Goal: Task Accomplishment & Management: Use online tool/utility

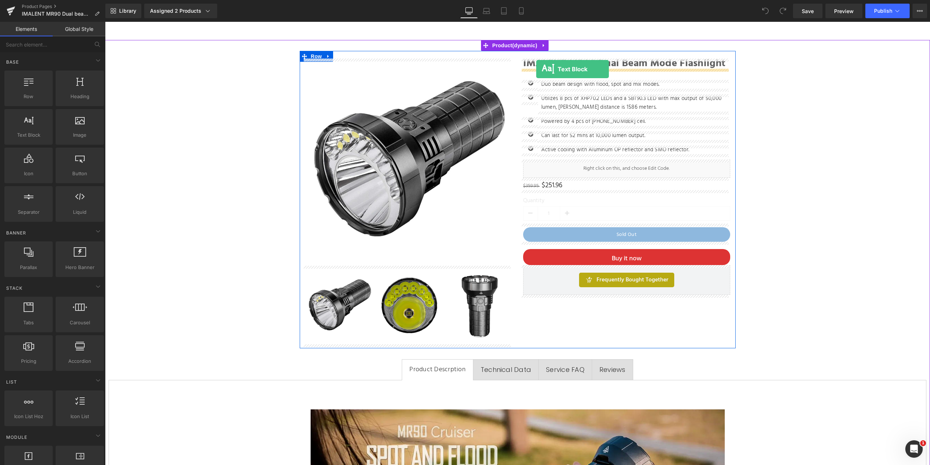
drag, startPoint x: 128, startPoint y: 149, endPoint x: 536, endPoint y: 69, distance: 416.2
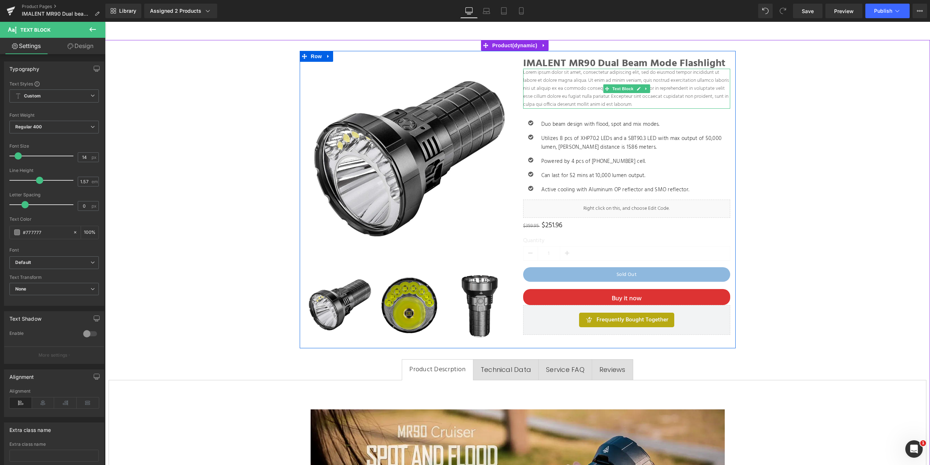
click at [567, 88] on p "Lorem ipsum dolor sit amet, consectetur adipiscing elit, sed do eiusmod tempor …" at bounding box center [626, 89] width 207 height 40
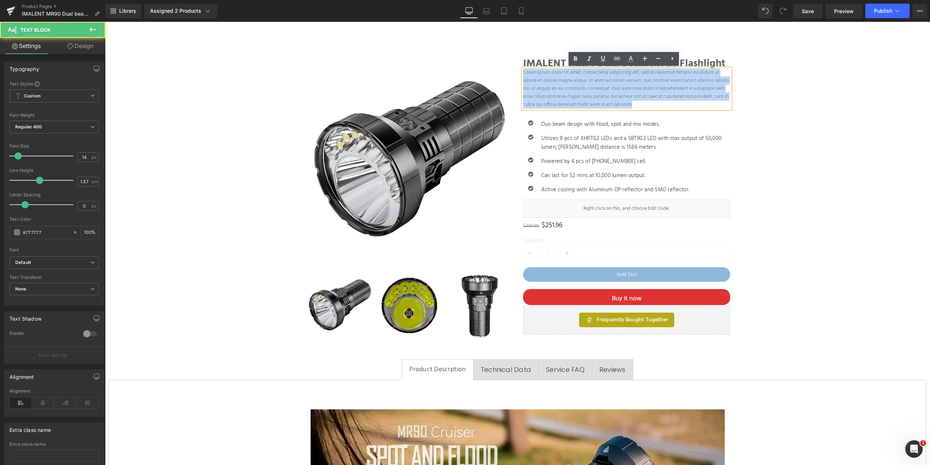
drag, startPoint x: 682, startPoint y: 105, endPoint x: 517, endPoint y: 70, distance: 168.4
click at [518, 70] on div "IMALENT MR90 Dual Beam Mode Flashlight Heading Lorem ipsum dolor sit amet, cons…" at bounding box center [627, 196] width 218 height 276
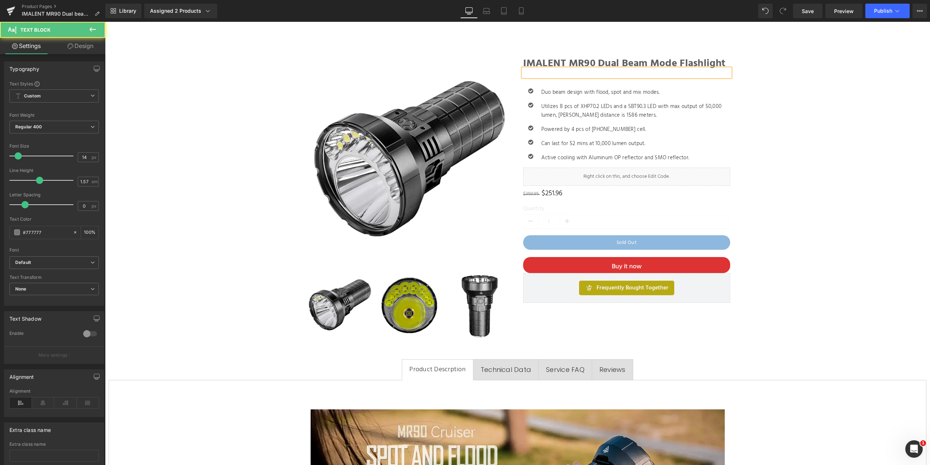
click at [550, 72] on p at bounding box center [626, 73] width 207 height 8
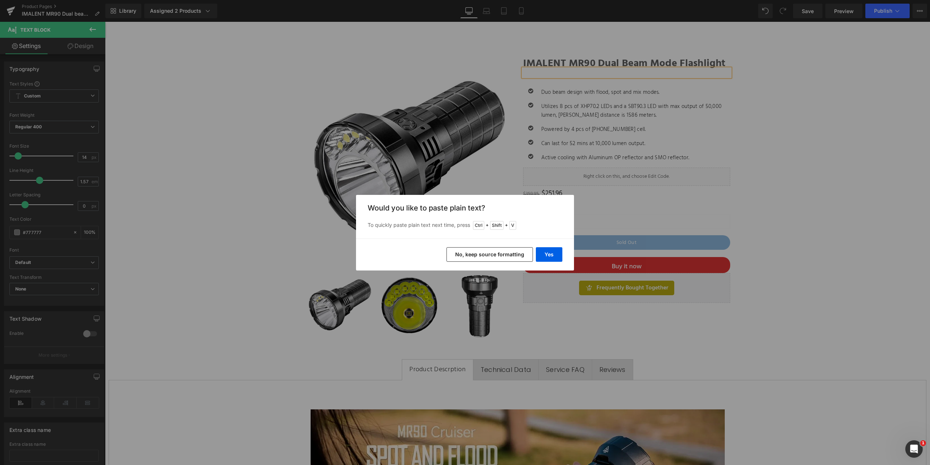
click at [505, 255] on button "No, keep source formatting" at bounding box center [490, 254] width 86 height 15
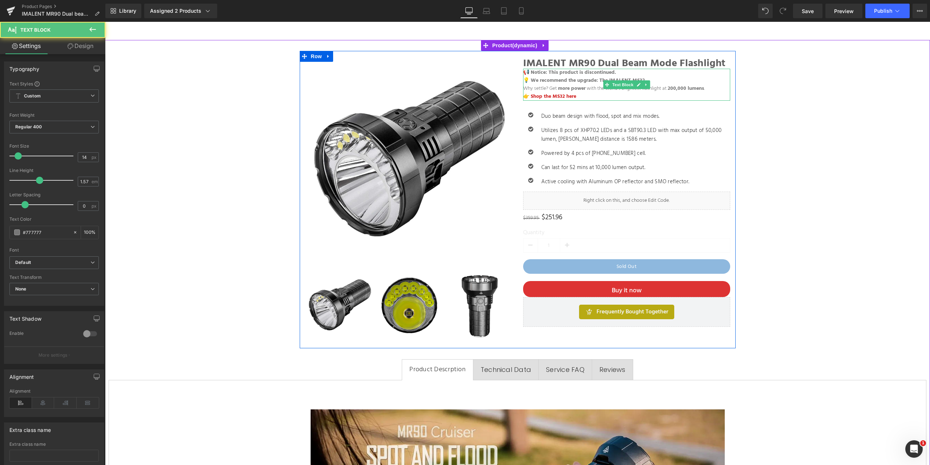
click at [584, 94] on p "👉 Shop the MS32 here" at bounding box center [626, 97] width 207 height 8
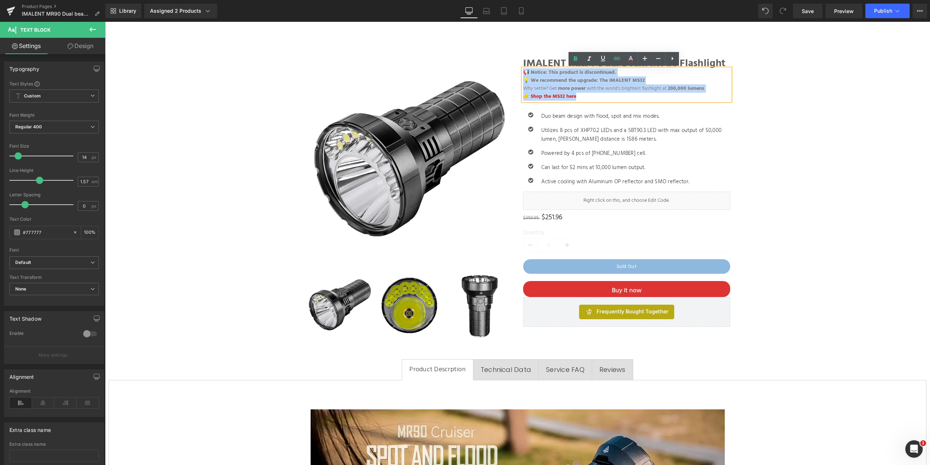
drag, startPoint x: 596, startPoint y: 94, endPoint x: 518, endPoint y: 68, distance: 81.9
click at [518, 68] on div "IMALENT MR90 Dual Beam Mode Flashlight Heading 📢 Notice: This product is discon…" at bounding box center [627, 192] width 218 height 268
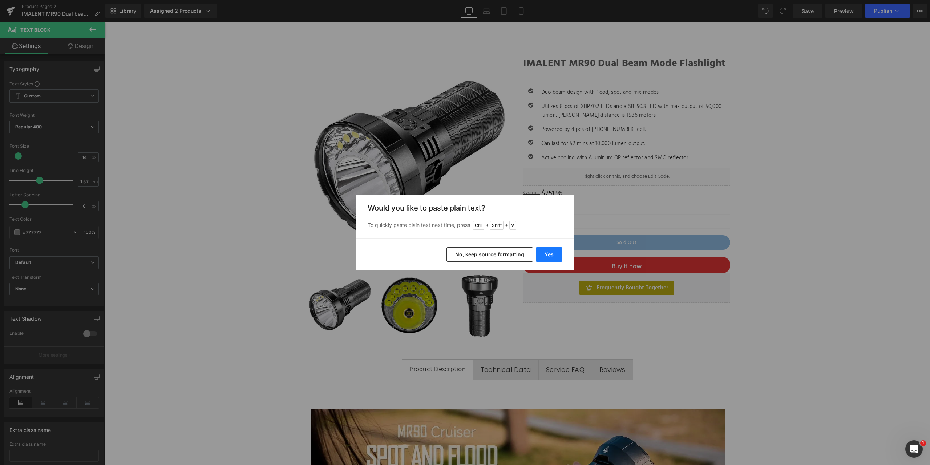
click at [546, 253] on button "Yes" at bounding box center [549, 254] width 27 height 15
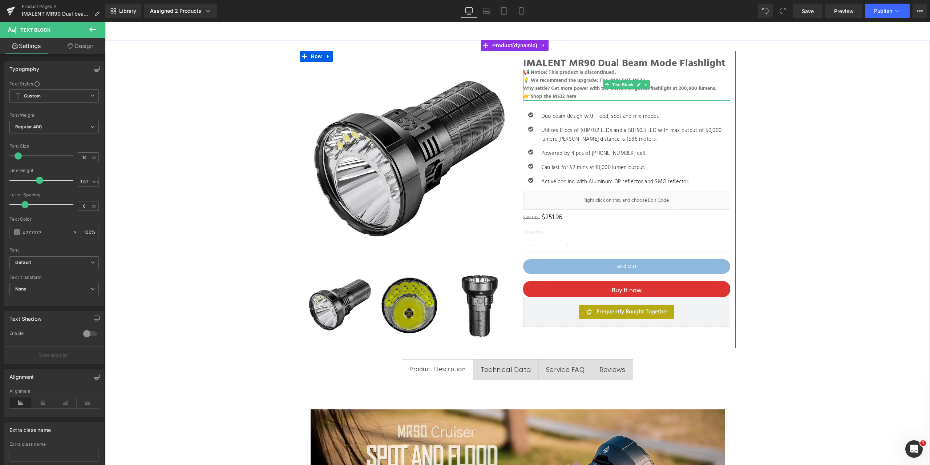
click at [580, 96] on p "👉 Shop the MS32 here" at bounding box center [626, 97] width 207 height 8
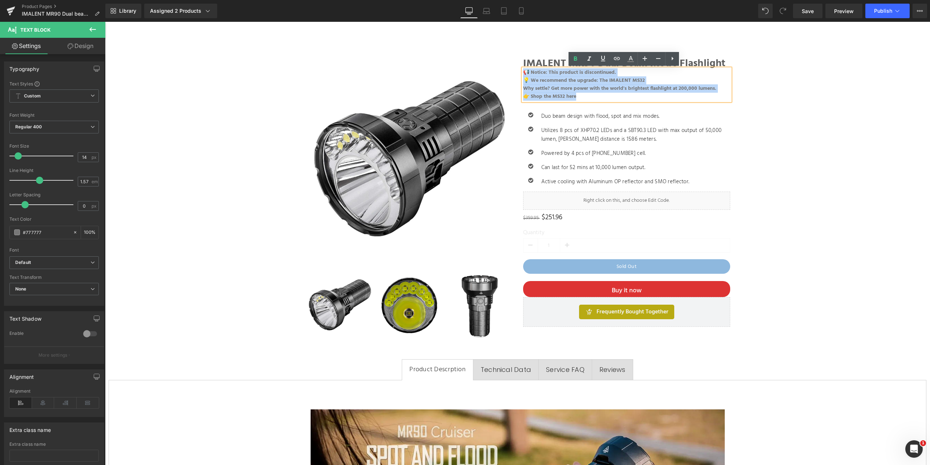
drag, startPoint x: 564, startPoint y: 92, endPoint x: 511, endPoint y: 68, distance: 58.4
click at [511, 68] on div "25% Off (P) Image ‹" at bounding box center [518, 199] width 436 height 297
click at [582, 96] on p "👉 Shop the MS32 here" at bounding box center [626, 97] width 207 height 8
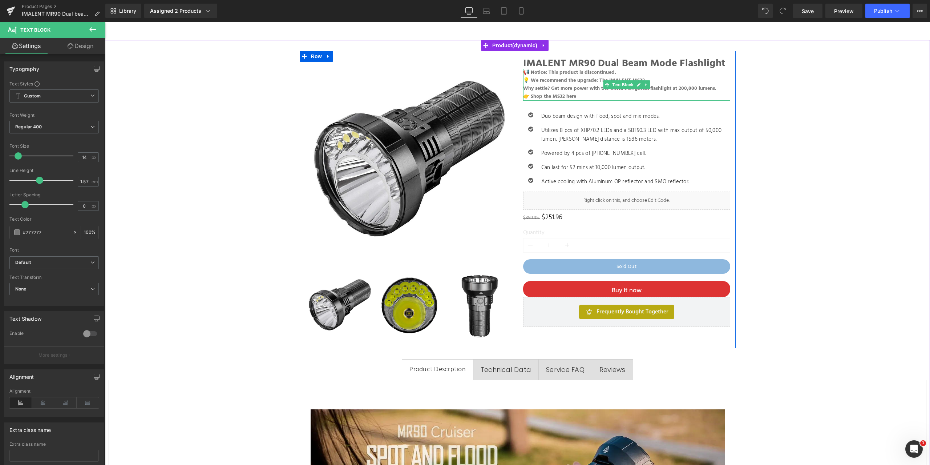
click at [578, 97] on p "👉 Shop the MS32 here" at bounding box center [626, 97] width 207 height 8
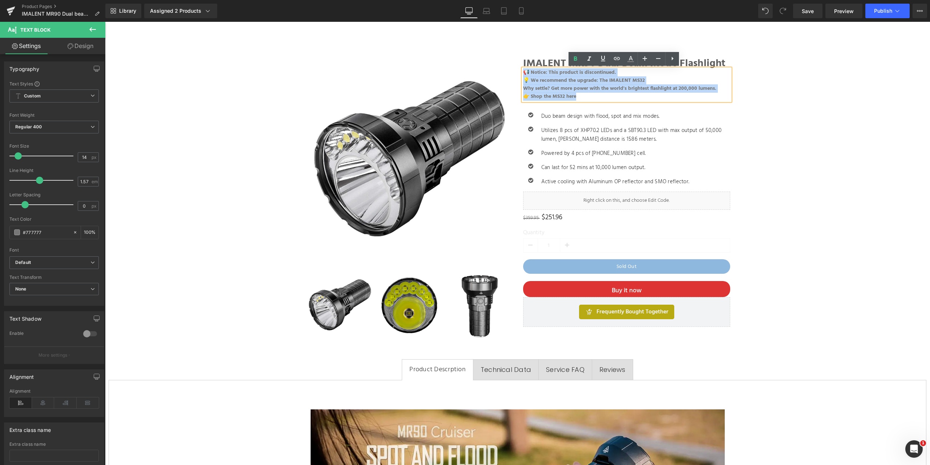
drag, startPoint x: 579, startPoint y: 97, endPoint x: 522, endPoint y: 74, distance: 61.5
click at [523, 74] on div "📢 Notice: This product is discontinued. 💡 We recommend the upgrade: The IMALEN…" at bounding box center [626, 85] width 207 height 32
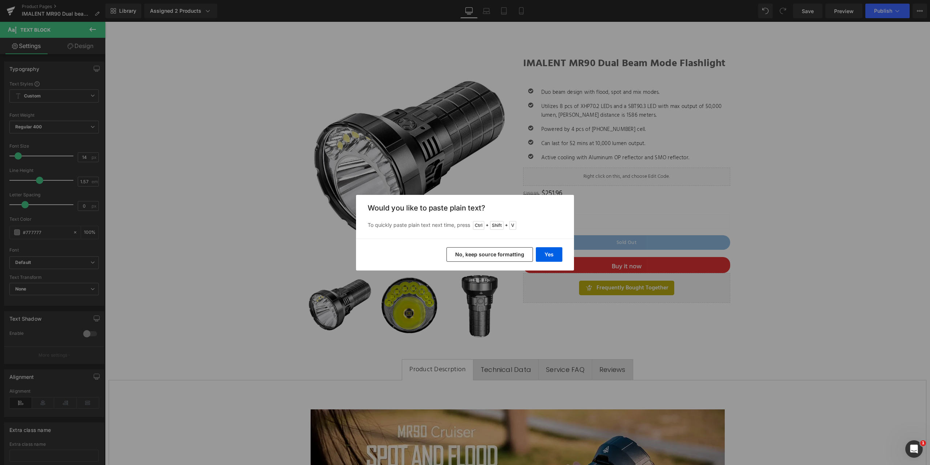
click at [519, 253] on button "No, keep source formatting" at bounding box center [490, 254] width 86 height 15
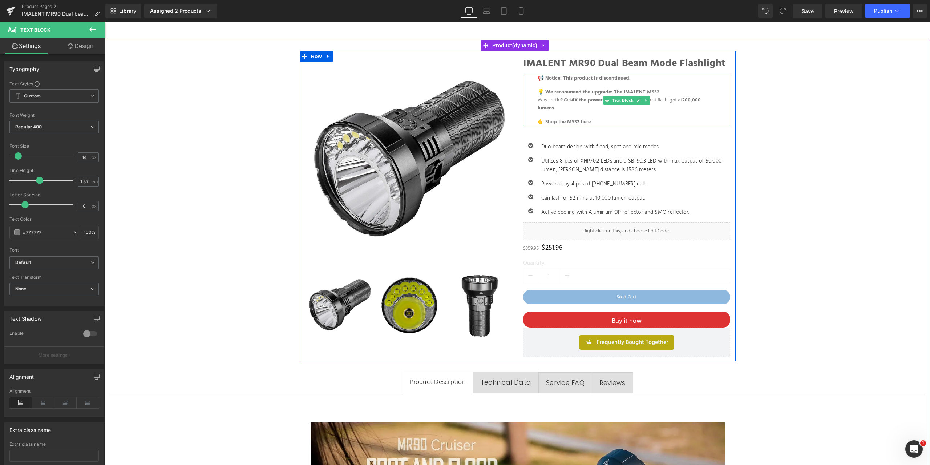
click at [604, 115] on blockquote "📢 Notice: This product is discontinued. 💡 We recommend the upgrade: The IMALENT…" at bounding box center [627, 100] width 178 height 52
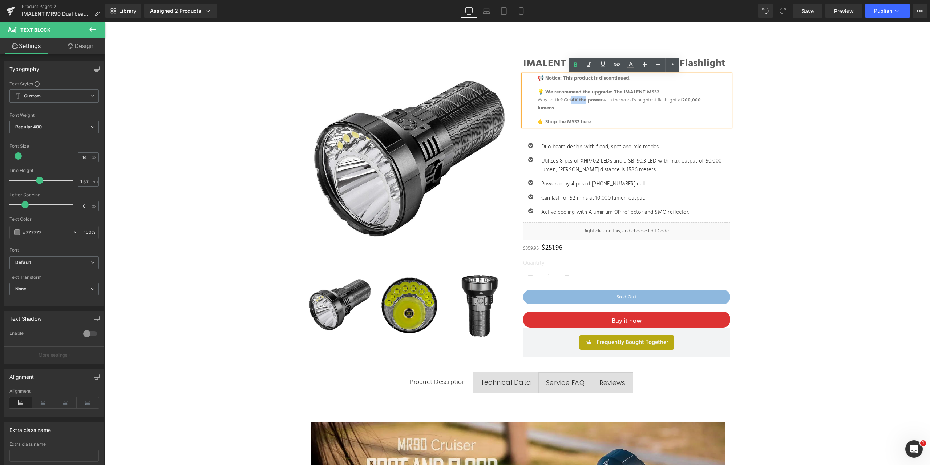
drag, startPoint x: 571, startPoint y: 99, endPoint x: 585, endPoint y: 99, distance: 13.8
click at [585, 99] on strong "4X the power" at bounding box center [587, 100] width 31 height 8
click at [586, 101] on strong "4X themore power" at bounding box center [593, 100] width 43 height 8
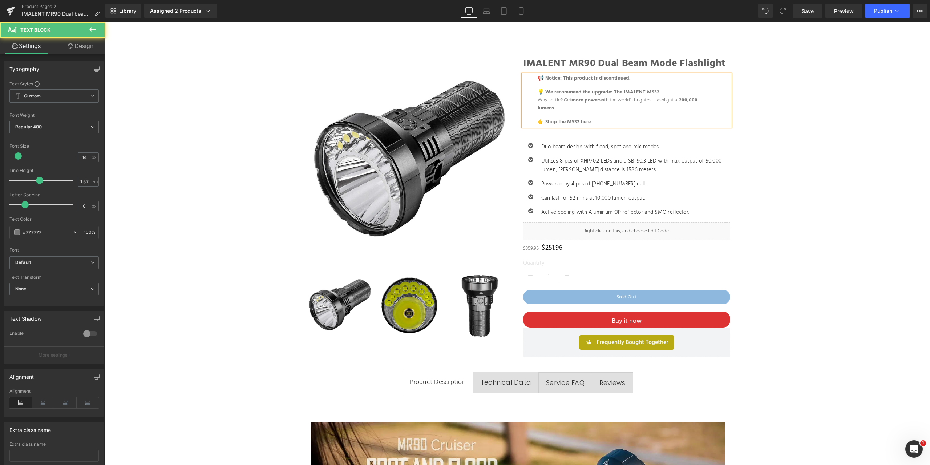
click at [601, 119] on p "👉 Shop the MS32 here" at bounding box center [627, 122] width 178 height 8
click at [599, 123] on p "👉 Shop the MS32 here" at bounding box center [627, 122] width 178 height 8
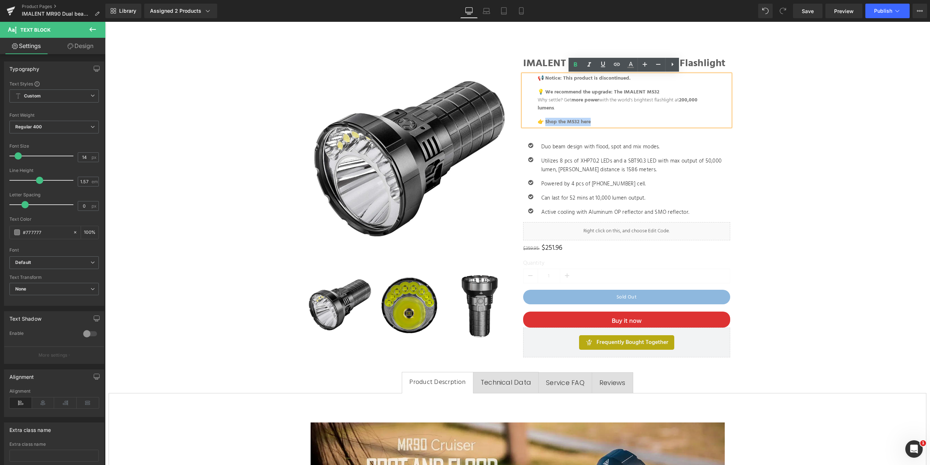
drag, startPoint x: 605, startPoint y: 122, endPoint x: 544, endPoint y: 120, distance: 60.7
click at [544, 120] on p "👉 Shop the MS32 here" at bounding box center [627, 122] width 178 height 8
click at [618, 64] on icon at bounding box center [617, 64] width 9 height 9
click at [560, 139] on input "text" at bounding box center [585, 138] width 112 height 18
paste input "[URL][DOMAIN_NAME]"
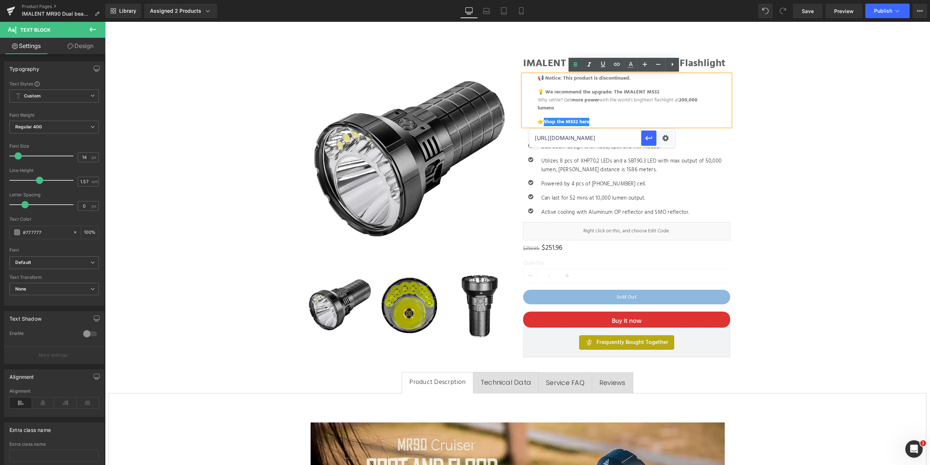
scroll to position [0, 114]
type input "[URL][DOMAIN_NAME]"
click at [649, 140] on icon "button" at bounding box center [649, 138] width 9 height 9
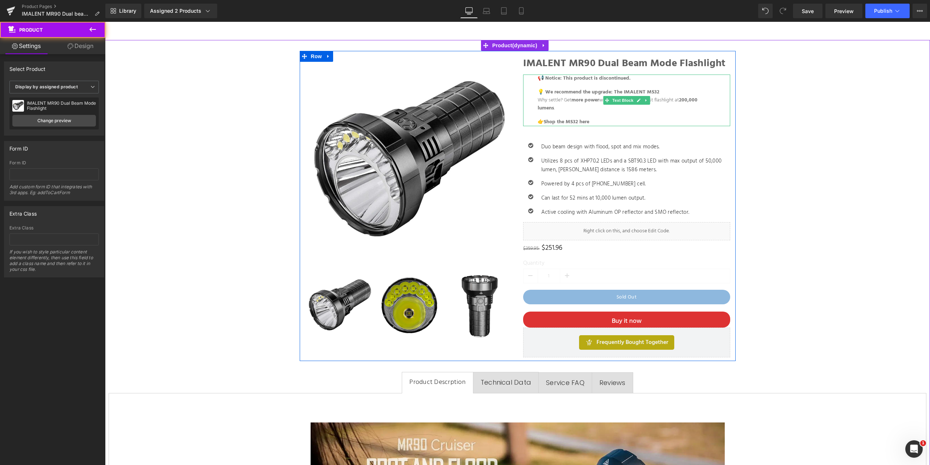
click at [621, 122] on p "👉 Shop the MS32 here" at bounding box center [627, 122] width 178 height 8
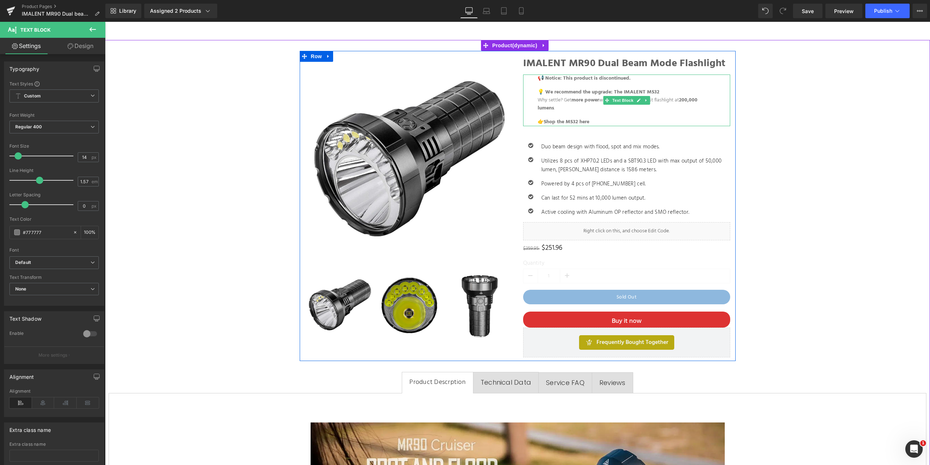
click at [617, 115] on blockquote "📢 Notice: This product is discontinued. 💡 We recommend the upgrade: The IMALENT…" at bounding box center [627, 100] width 178 height 52
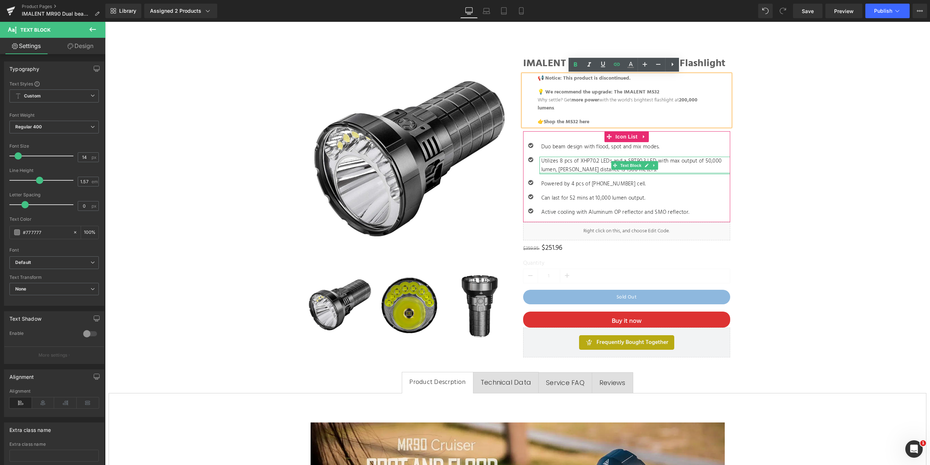
click at [709, 173] on div at bounding box center [635, 173] width 191 height 2
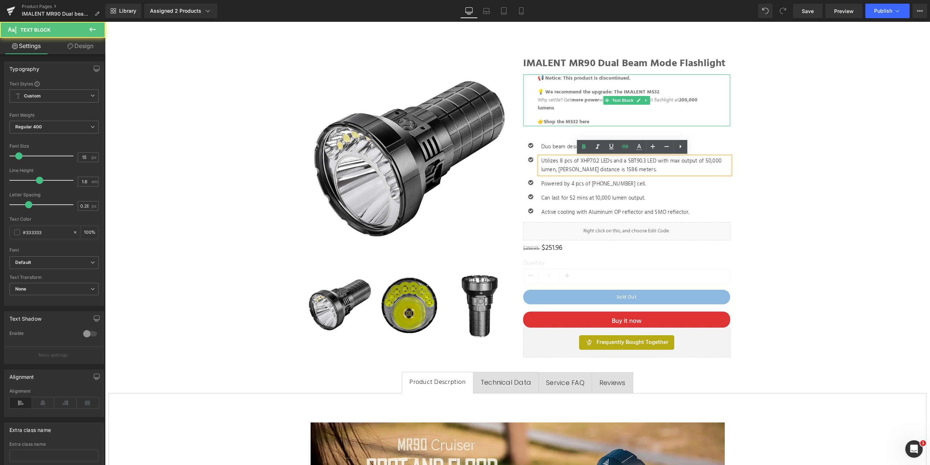
click at [620, 116] on blockquote "📢 Notice: This product is discontinued. 💡 We recommend the upgrade: The IMALENT…" at bounding box center [627, 100] width 178 height 52
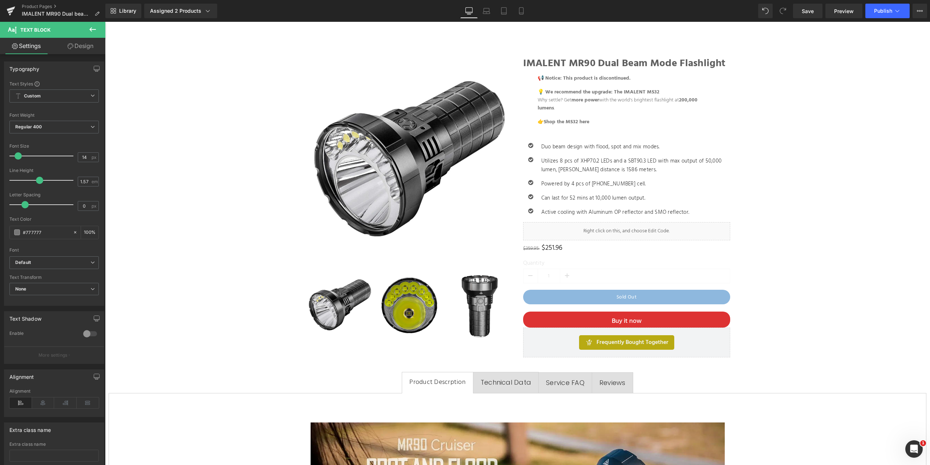
click at [81, 42] on link "Design" at bounding box center [80, 46] width 53 height 16
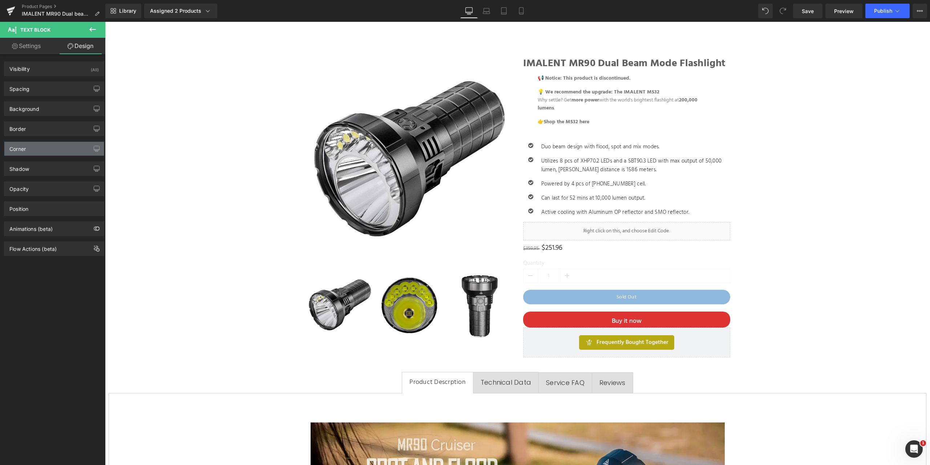
click at [40, 148] on div "Corner" at bounding box center [54, 149] width 100 height 14
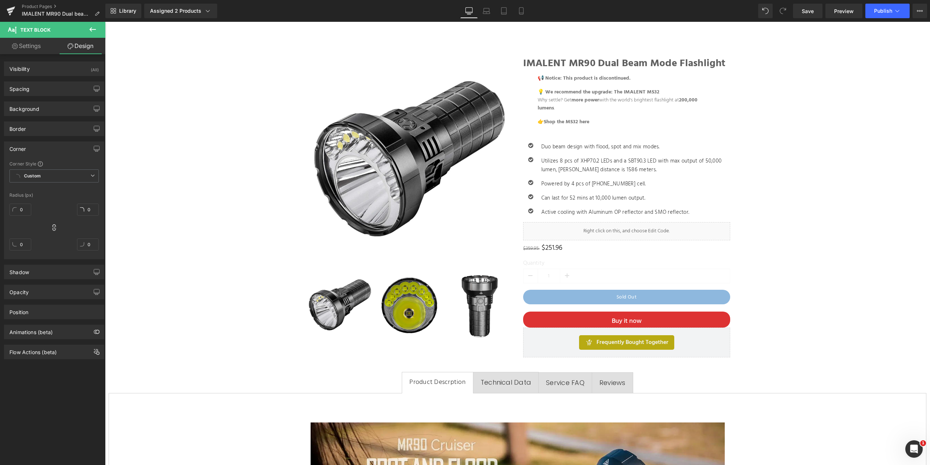
click at [40, 148] on div "Corner" at bounding box center [54, 149] width 100 height 14
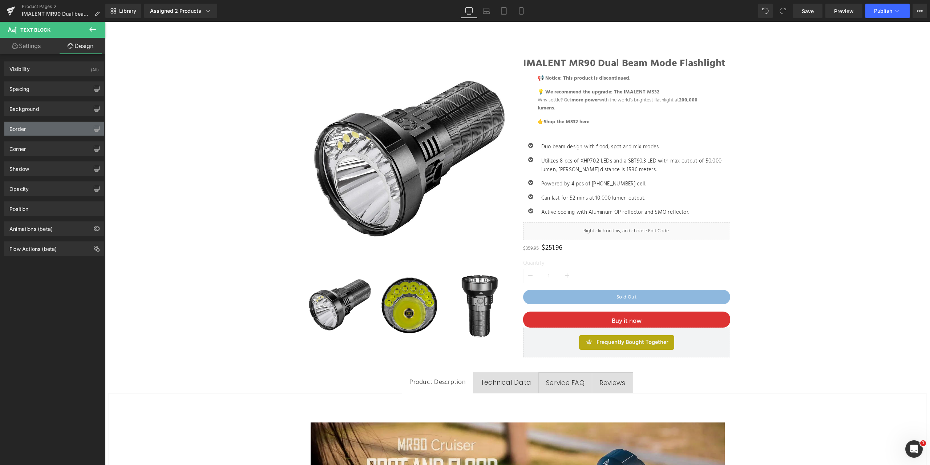
click at [43, 126] on div "Border" at bounding box center [54, 129] width 100 height 14
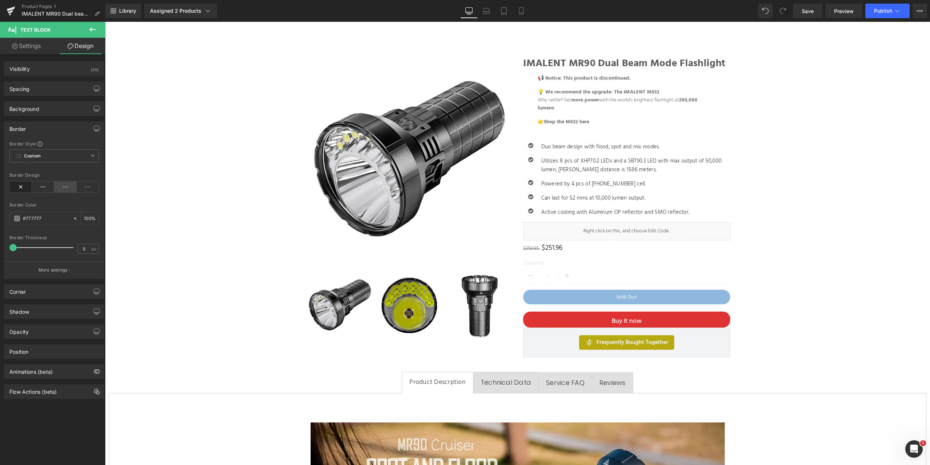
click at [66, 187] on icon at bounding box center [65, 186] width 23 height 11
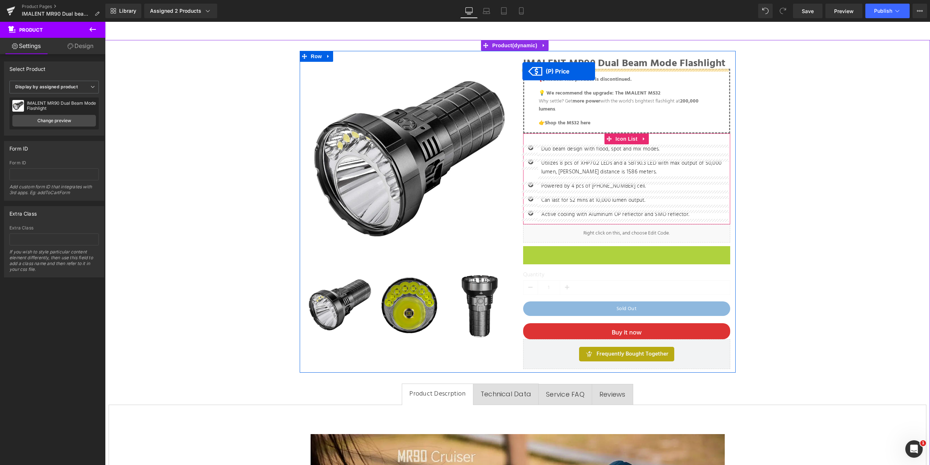
drag, startPoint x: 531, startPoint y: 250, endPoint x: 523, endPoint y: 71, distance: 179.3
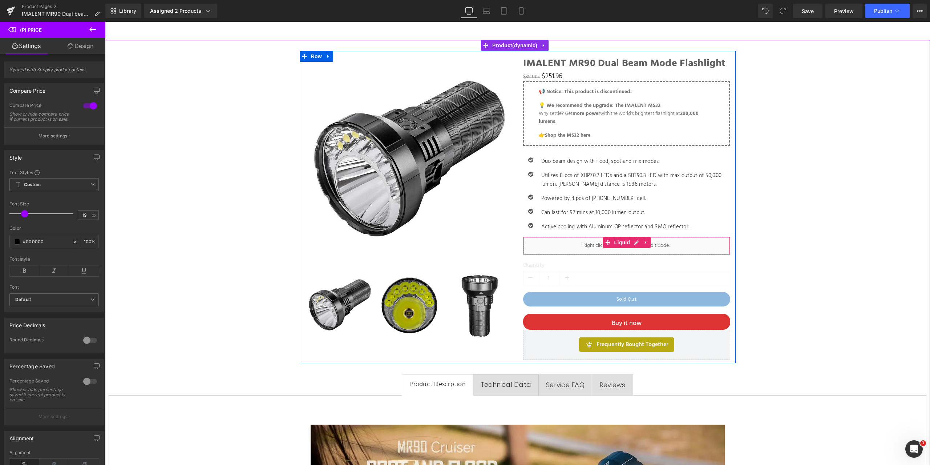
click at [537, 245] on div "Liquid" at bounding box center [626, 246] width 207 height 18
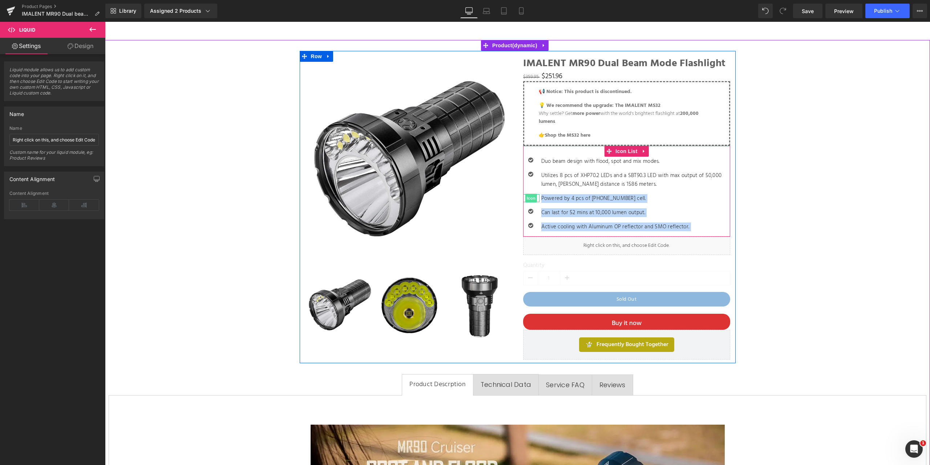
drag, startPoint x: 537, startPoint y: 245, endPoint x: 529, endPoint y: 199, distance: 47.3
click at [529, 198] on div "IMALENT MR90 Dual Beam Mode Flashlight Heading $359.95 $251.96 (P) Price 📢 Noti…" at bounding box center [627, 208] width 218 height 301
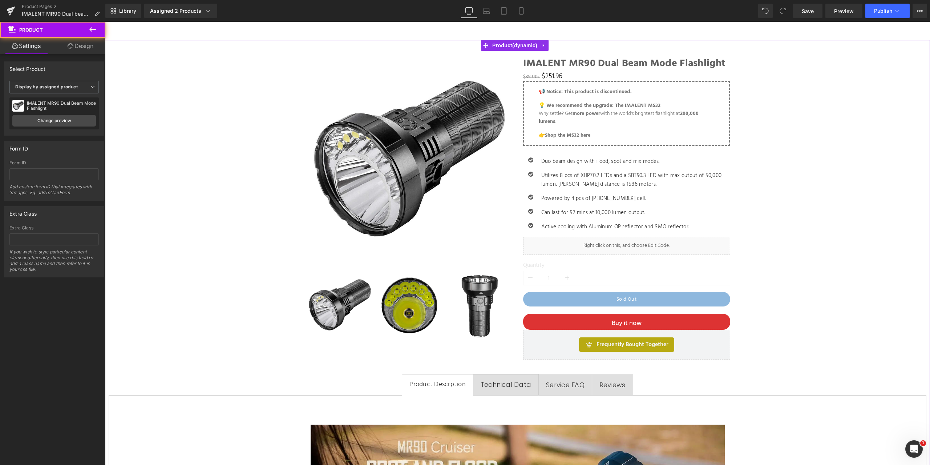
drag, startPoint x: 837, startPoint y: 284, endPoint x: 832, endPoint y: 284, distance: 5.5
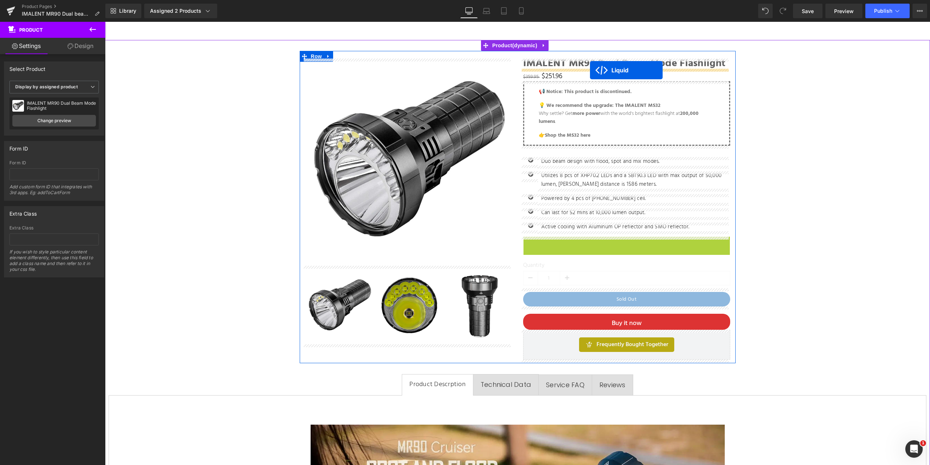
drag, startPoint x: 606, startPoint y: 242, endPoint x: 590, endPoint y: 70, distance: 173.0
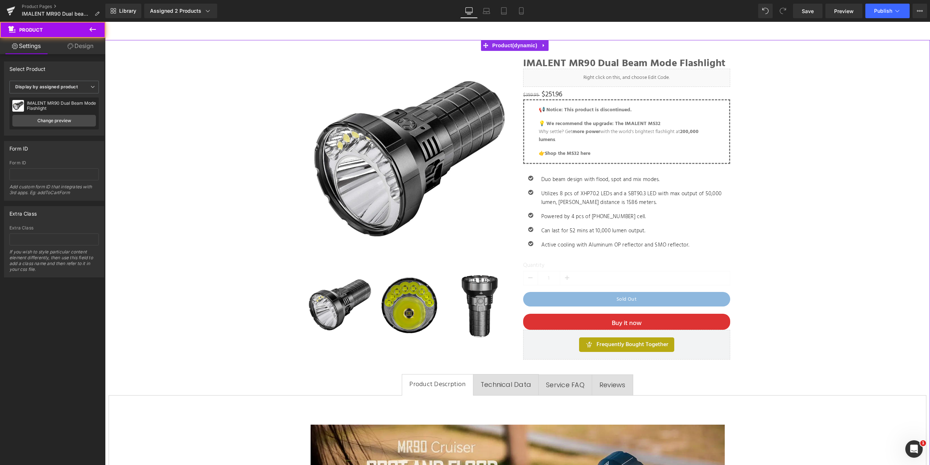
click at [886, 11] on span "Publish" at bounding box center [883, 11] width 18 height 6
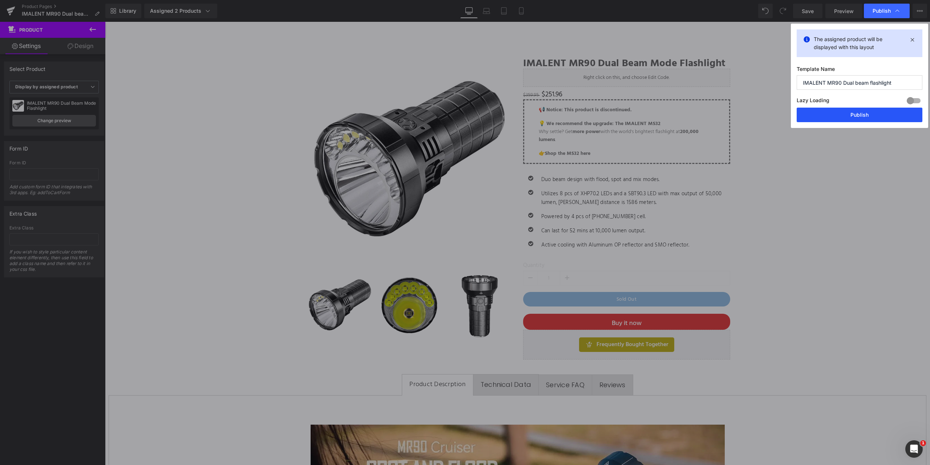
click at [859, 115] on button "Publish" at bounding box center [860, 115] width 126 height 15
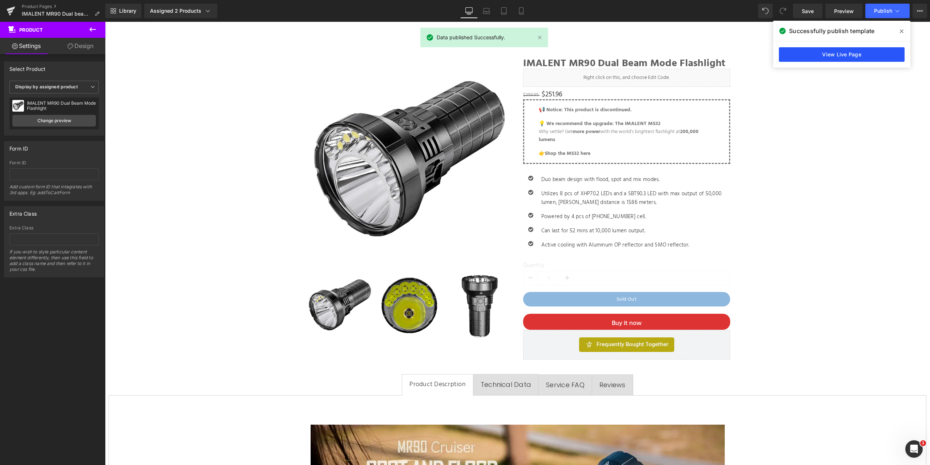
click at [862, 55] on link "View Live Page" at bounding box center [842, 54] width 126 height 15
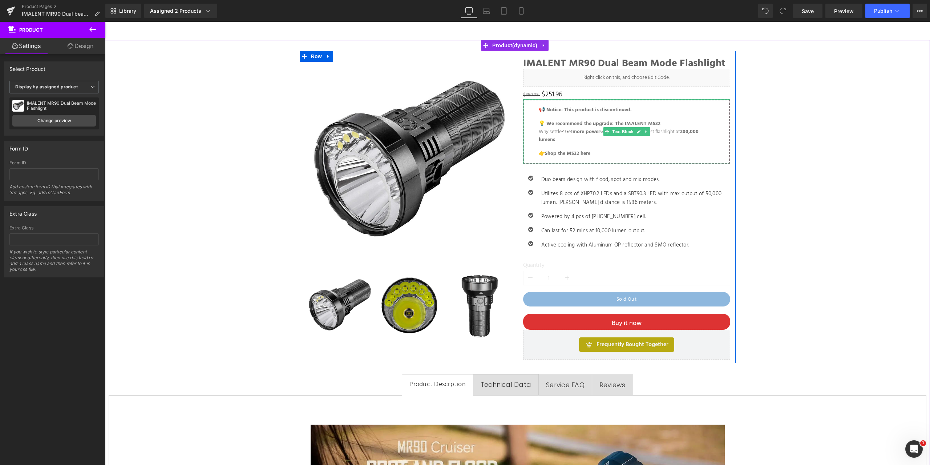
click at [635, 108] on p "📢 Notice: This product is discontinued." at bounding box center [627, 110] width 176 height 8
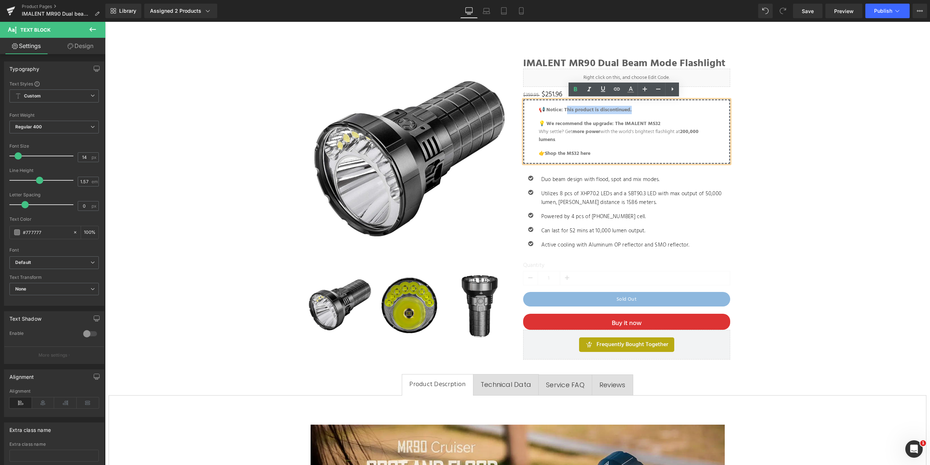
drag, startPoint x: 639, startPoint y: 110, endPoint x: 564, endPoint y: 107, distance: 74.6
click at [564, 107] on p "📢 Notice: This product is discontinued." at bounding box center [627, 110] width 176 height 8
click at [546, 109] on strong "📢 Notice: This product is discontinued." at bounding box center [585, 110] width 93 height 8
drag, startPoint x: 544, startPoint y: 109, endPoint x: 560, endPoint y: 110, distance: 16.4
click at [560, 110] on strong "📢 Notice: This product is discontinued." at bounding box center [585, 110] width 93 height 8
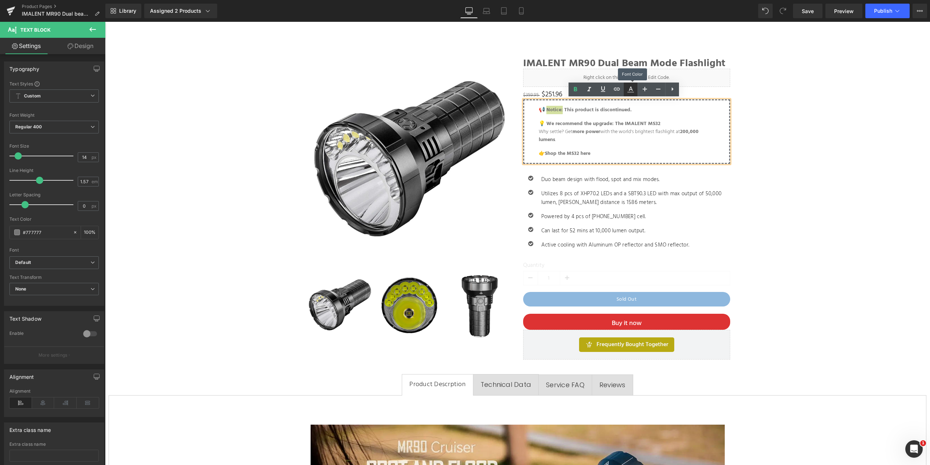
click at [634, 90] on icon at bounding box center [630, 89] width 9 height 9
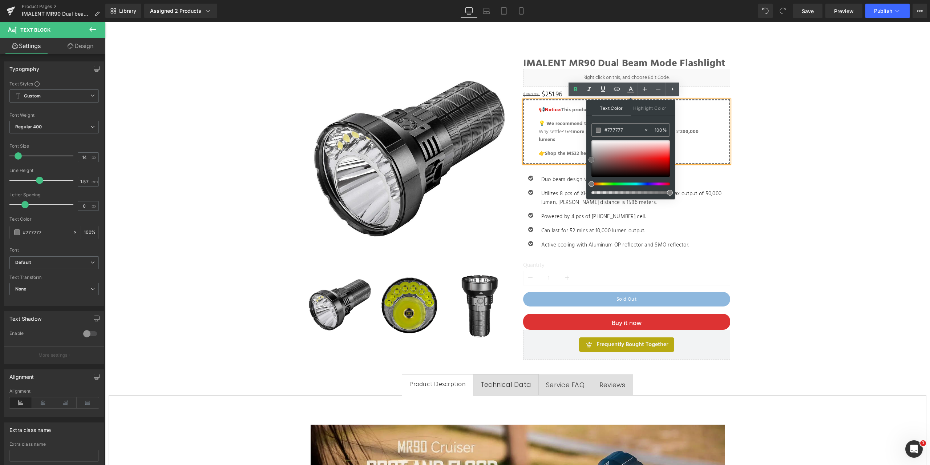
click at [657, 160] on div at bounding box center [631, 158] width 78 height 36
click at [697, 148] on blockquote "📢 Notice: This product is discontinued. 💡 We recommend the upgrade: The IMALENT…" at bounding box center [627, 132] width 176 height 52
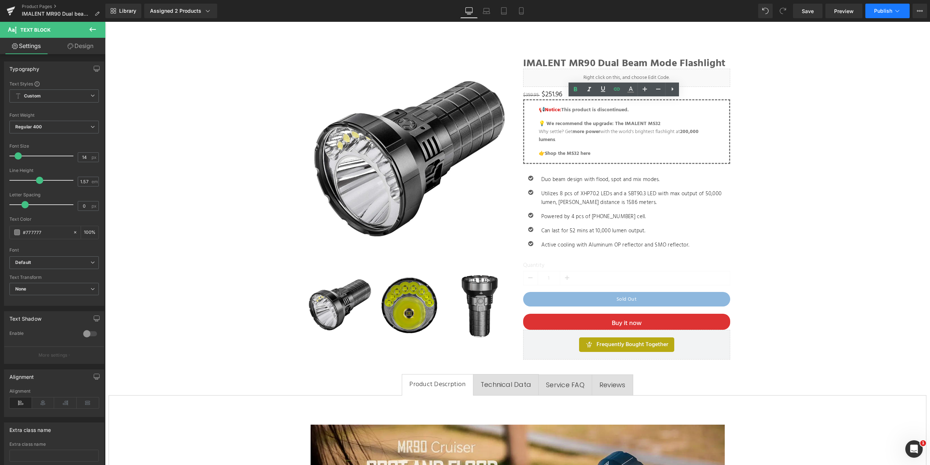
click at [896, 9] on icon at bounding box center [897, 10] width 7 height 7
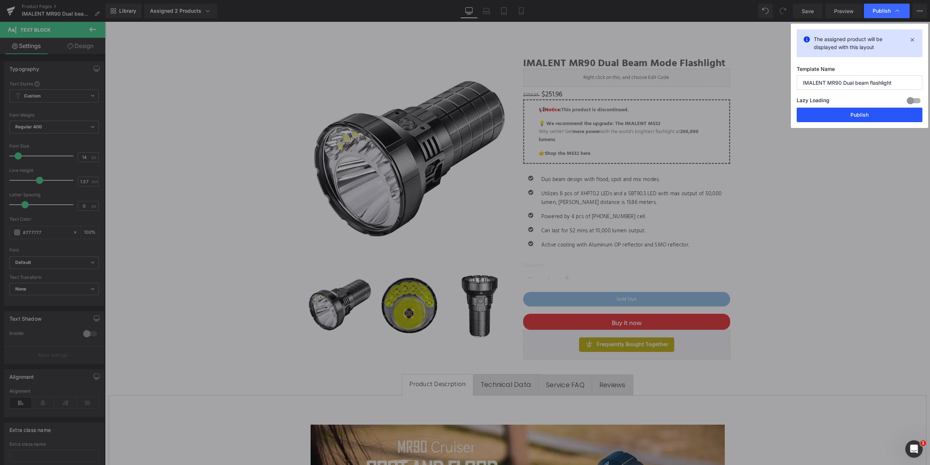
click at [867, 116] on button "Publish" at bounding box center [860, 115] width 126 height 15
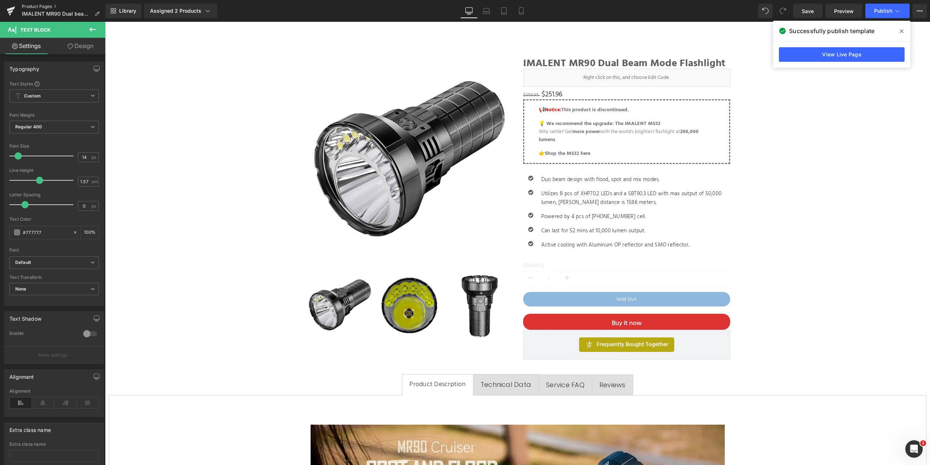
click at [33, 5] on link "Product Pages" at bounding box center [64, 7] width 84 height 6
